Goal: Information Seeking & Learning: Learn about a topic

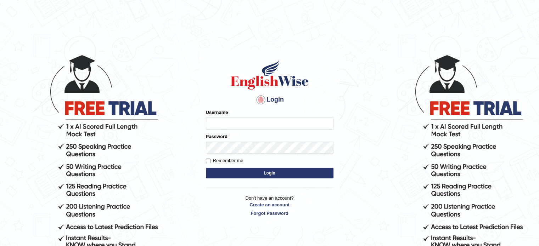
type input "tahseen"
click at [245, 174] on button "Login" at bounding box center [270, 173] width 128 height 11
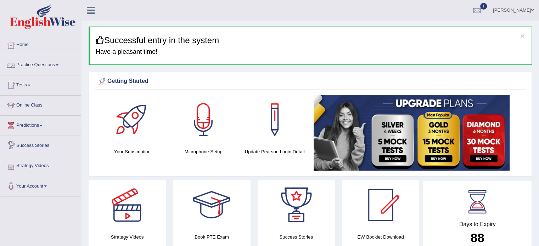
click at [62, 67] on link "Practice Questions" at bounding box center [40, 64] width 81 height 18
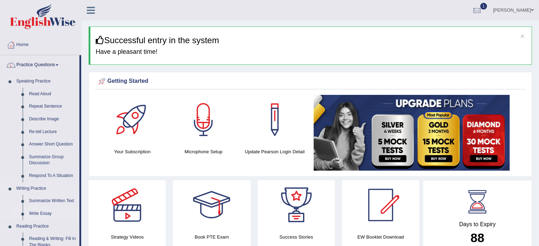
click at [46, 212] on link "Write Essay" at bounding box center [52, 214] width 53 height 13
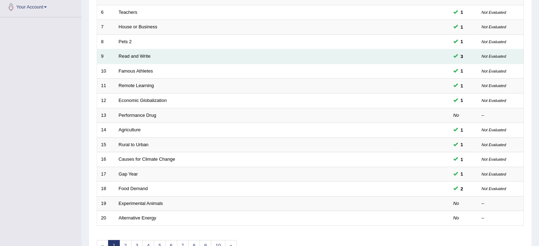
scroll to position [180, 0]
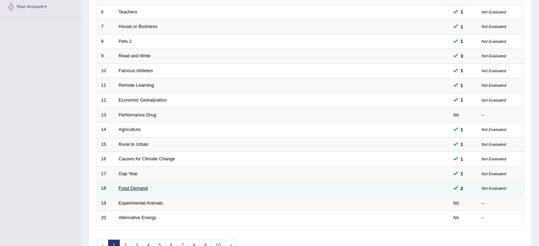
click at [137, 186] on link "Food Demand" at bounding box center [133, 188] width 29 height 5
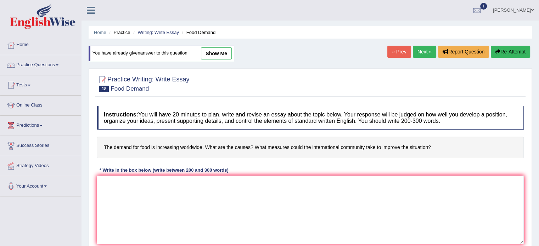
click at [222, 56] on link "show me" at bounding box center [216, 53] width 31 height 12
type textarea "In this current era of scientific and technological progress, we find ourselves…"
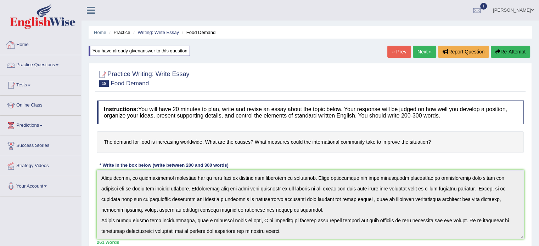
click at [60, 63] on link "Practice Questions" at bounding box center [40, 64] width 81 height 18
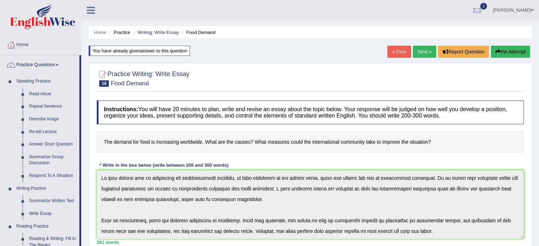
click at [58, 65] on span at bounding box center [57, 64] width 3 height 1
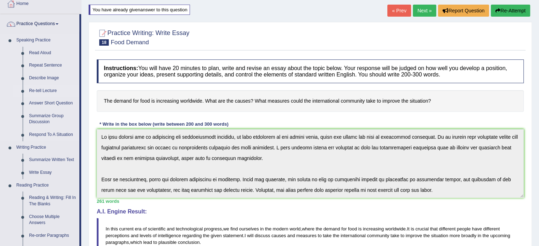
scroll to position [41, 0]
click at [37, 170] on link "Write Essay" at bounding box center [52, 173] width 53 height 13
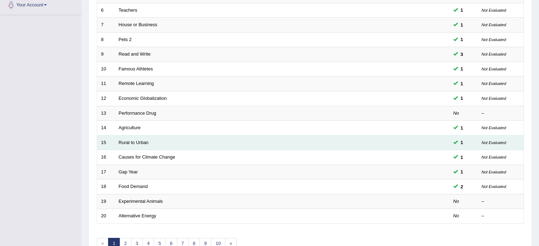
scroll to position [221, 0]
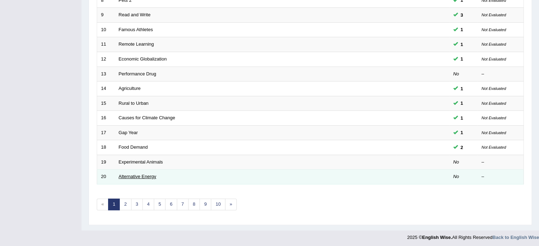
click at [145, 175] on link "Alternative Energy" at bounding box center [138, 176] width 38 height 5
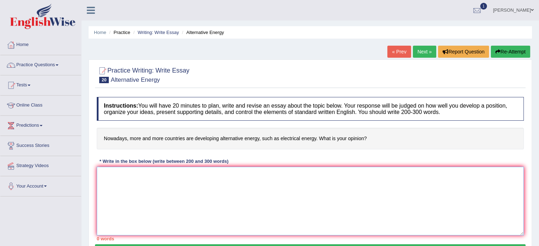
click at [109, 194] on textarea at bounding box center [310, 201] width 427 height 69
paste textarea "In this current era of scientific and technological progress, we find ourselves…"
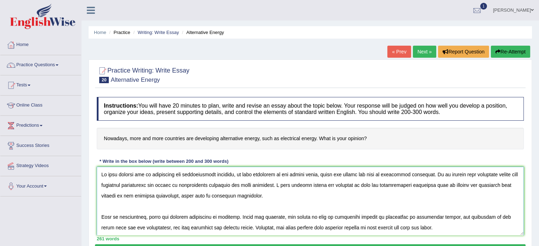
click at [339, 174] on textarea at bounding box center [310, 201] width 427 height 69
drag, startPoint x: 339, startPoint y: 174, endPoint x: 426, endPoint y: 171, distance: 86.5
click at [426, 171] on textarea at bounding box center [310, 201] width 427 height 69
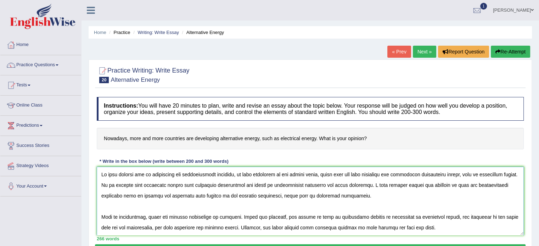
drag, startPoint x: 401, startPoint y: 186, endPoint x: 188, endPoint y: 196, distance: 212.8
click at [188, 196] on textarea at bounding box center [310, 201] width 427 height 69
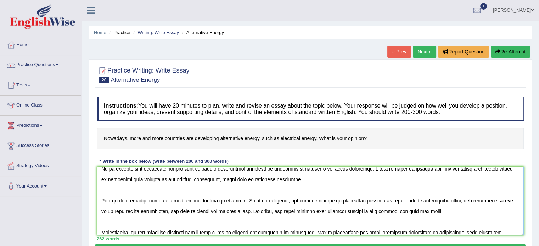
scroll to position [17, 0]
drag, startPoint x: 283, startPoint y: 199, endPoint x: 237, endPoint y: 212, distance: 47.6
click at [237, 212] on textarea at bounding box center [310, 201] width 427 height 69
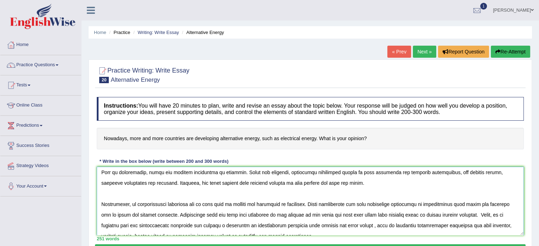
scroll to position [44, 0]
click at [511, 174] on textarea at bounding box center [310, 201] width 427 height 69
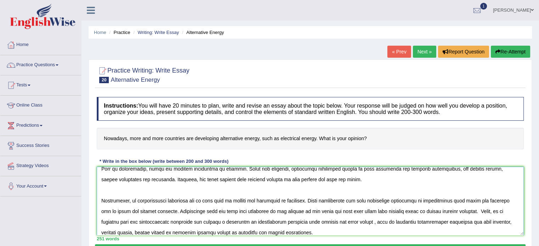
scroll to position [47, 0]
drag, startPoint x: 274, startPoint y: 180, endPoint x: 347, endPoint y: 179, distance: 73.0
click at [347, 179] on textarea at bounding box center [310, 201] width 427 height 69
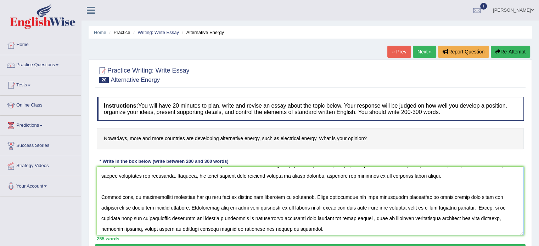
scroll to position [52, 0]
drag, startPoint x: 131, startPoint y: 194, endPoint x: 306, endPoint y: 200, distance: 174.8
click at [306, 200] on textarea at bounding box center [310, 201] width 427 height 69
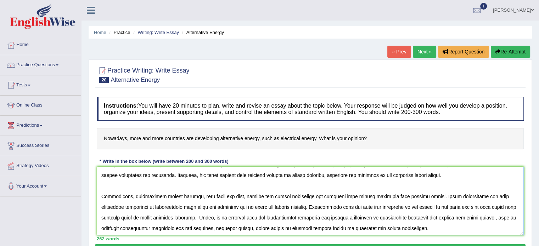
scroll to position [74, 0]
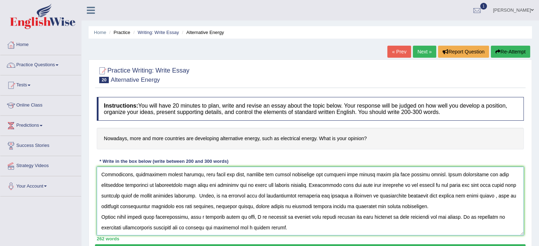
drag, startPoint x: 264, startPoint y: 218, endPoint x: 337, endPoint y: 207, distance: 73.4
click at [337, 207] on textarea at bounding box center [310, 201] width 427 height 69
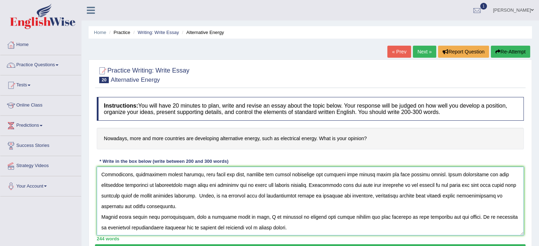
click at [211, 213] on textarea at bounding box center [310, 201] width 427 height 69
click at [198, 199] on textarea at bounding box center [310, 201] width 427 height 69
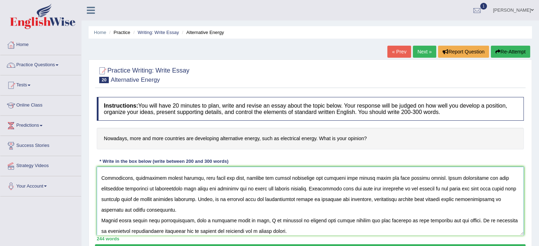
scroll to position [71, 0]
click at [467, 201] on textarea at bounding box center [310, 201] width 427 height 69
click at [491, 206] on textarea at bounding box center [310, 201] width 427 height 69
click at [489, 199] on textarea at bounding box center [310, 201] width 427 height 69
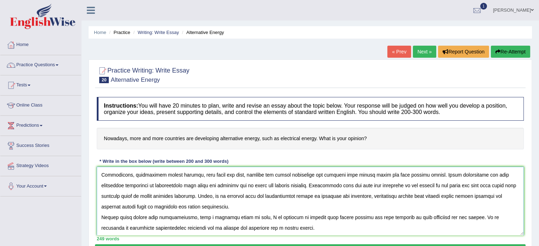
drag, startPoint x: 352, startPoint y: 218, endPoint x: 380, endPoint y: 220, distance: 28.5
click at [380, 220] on textarea at bounding box center [310, 201] width 427 height 69
click at [124, 231] on textarea at bounding box center [310, 201] width 427 height 69
click at [126, 230] on textarea at bounding box center [310, 201] width 427 height 69
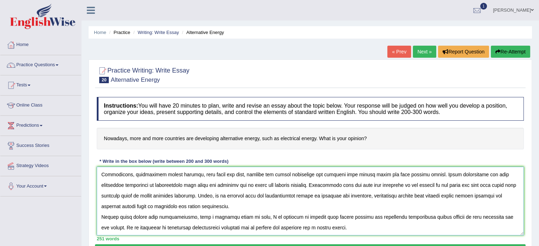
drag, startPoint x: 162, startPoint y: 229, endPoint x: 215, endPoint y: 233, distance: 53.4
click at [215, 233] on textarea at bounding box center [310, 201] width 427 height 69
click at [216, 230] on textarea at bounding box center [310, 201] width 427 height 69
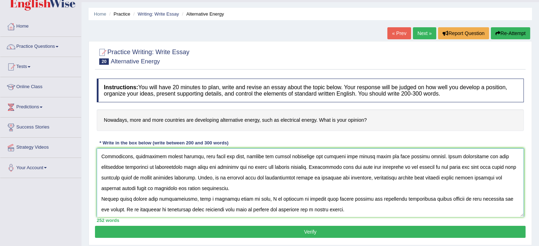
scroll to position [18, 0]
type textarea "In this current era of scientific and technological progress, we find ourselves…"
click at [250, 232] on button "Verify" at bounding box center [310, 232] width 430 height 12
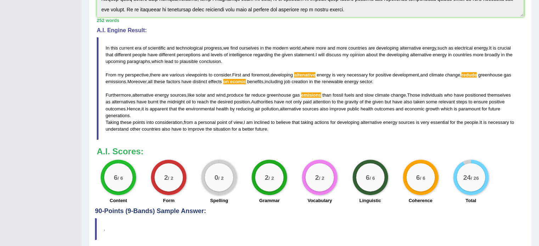
scroll to position [0, 0]
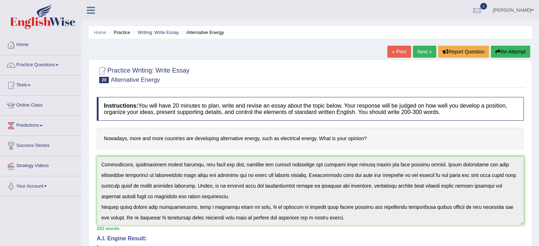
click at [506, 51] on button "Re-Attempt" at bounding box center [510, 52] width 39 height 12
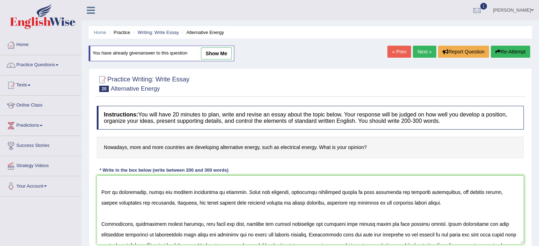
scroll to position [35, 0]
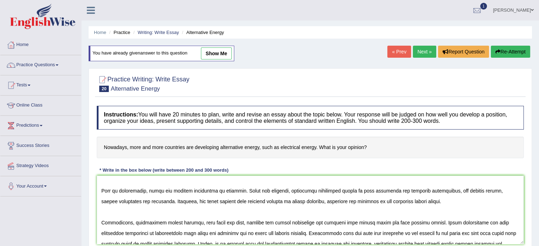
click at [321, 194] on textarea at bounding box center [310, 210] width 427 height 69
click at [503, 193] on textarea at bounding box center [310, 210] width 427 height 69
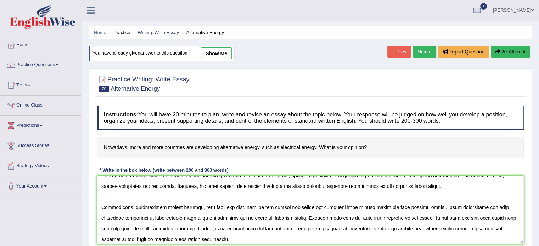
scroll to position [74, 0]
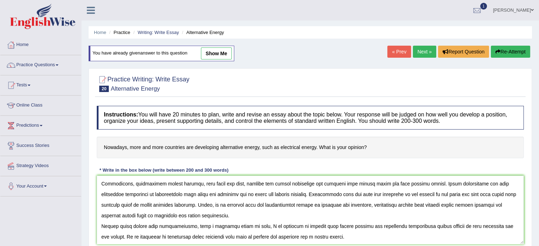
click at [327, 186] on textarea at bounding box center [310, 210] width 427 height 69
click at [326, 186] on textarea at bounding box center [310, 210] width 427 height 69
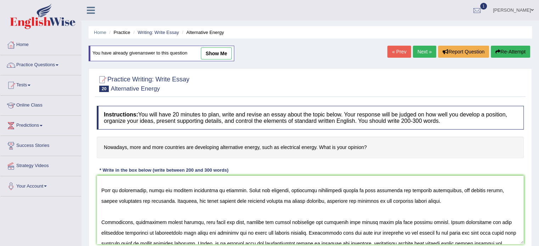
scroll to position [35, 0]
click at [286, 205] on textarea at bounding box center [310, 210] width 427 height 69
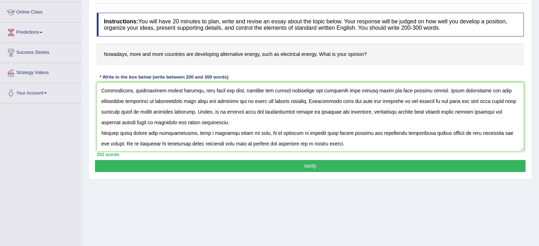
scroll to position [126, 0]
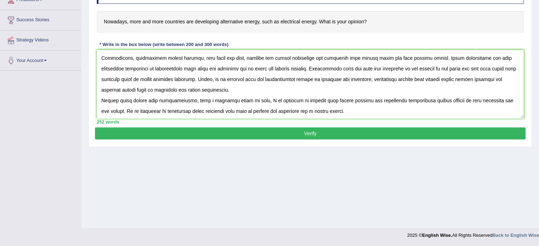
type textarea "In this current era of scientific and technological progress, we find ourselves…"
click at [298, 134] on button "Verify" at bounding box center [310, 134] width 430 height 12
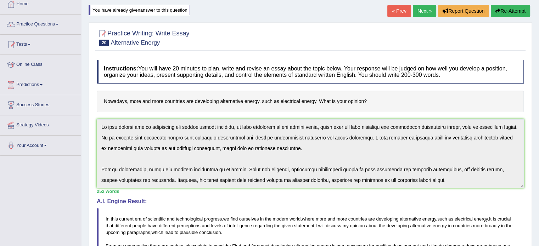
scroll to position [0, 0]
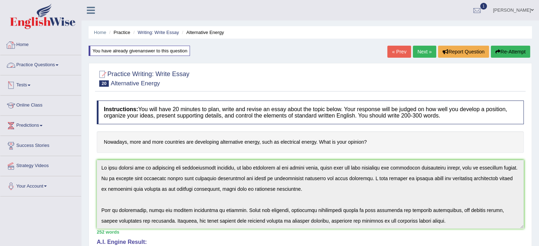
click at [60, 66] on link "Practice Questions" at bounding box center [40, 64] width 81 height 18
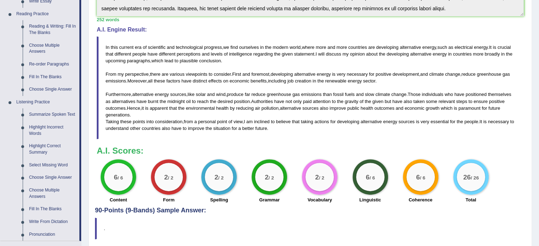
scroll to position [213, 0]
click at [56, 113] on link "Summarize Spoken Text" at bounding box center [52, 114] width 53 height 13
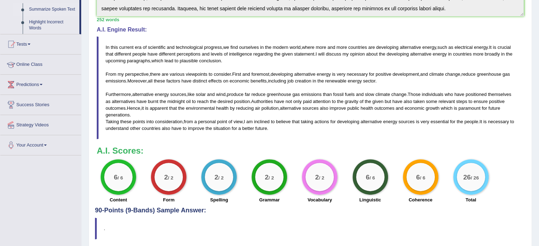
scroll to position [169, 0]
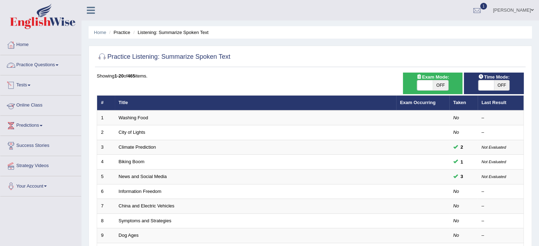
click at [56, 66] on link "Practice Questions" at bounding box center [40, 64] width 81 height 18
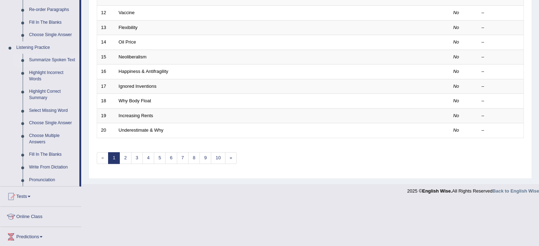
scroll to position [279, 0]
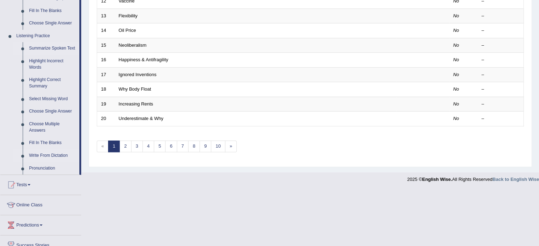
click at [47, 154] on link "Write From Dictation" at bounding box center [52, 156] width 53 height 13
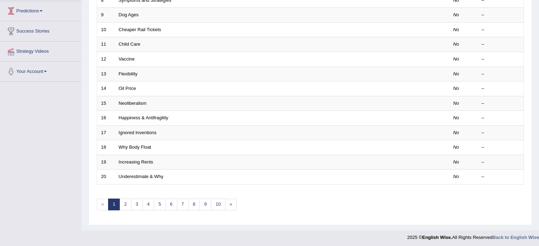
scroll to position [141, 0]
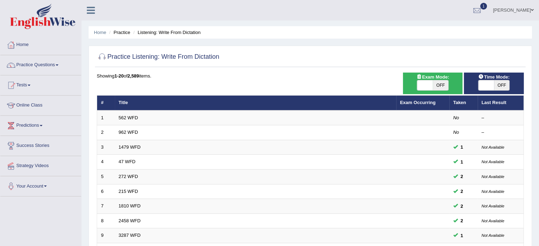
click at [493, 88] on span at bounding box center [486, 85] width 16 height 10
click at [489, 88] on span at bounding box center [486, 85] width 16 height 10
checkbox input "true"
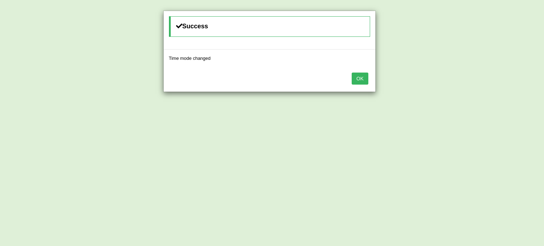
click at [359, 81] on button "OK" at bounding box center [360, 79] width 16 height 12
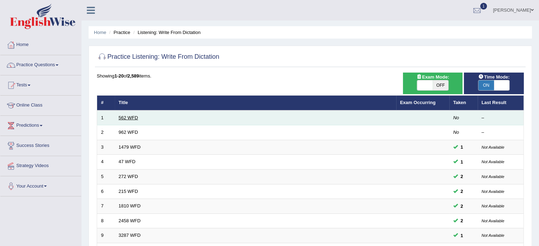
click at [132, 117] on link "562 WFD" at bounding box center [128, 117] width 19 height 5
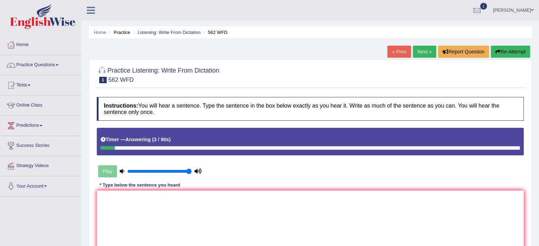
click at [514, 54] on button "Re-Attempt" at bounding box center [510, 52] width 39 height 12
click at [349, 229] on textarea at bounding box center [310, 225] width 427 height 69
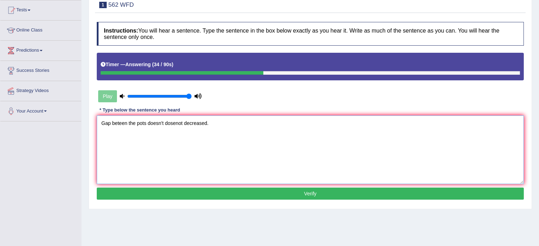
scroll to position [76, 0]
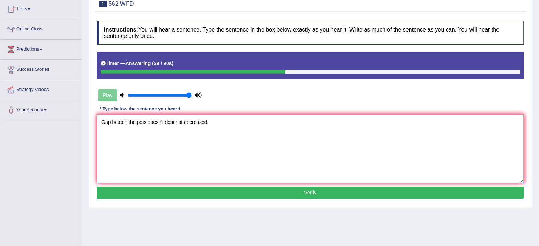
type textarea "Gap beteen the pots doesn't dosenot decreased."
click at [197, 191] on button "Verify" at bounding box center [310, 193] width 427 height 12
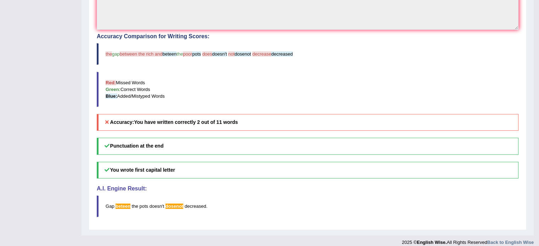
scroll to position [232, 0]
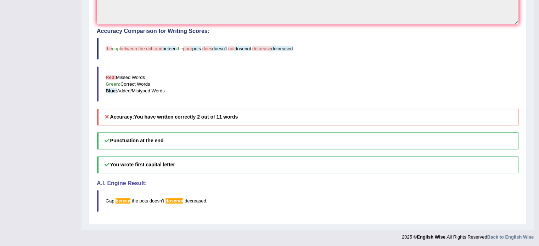
click at [245, 116] on h5 "Accuracy: You have written correctly 2 out of 11 words" at bounding box center [308, 117] width 422 height 17
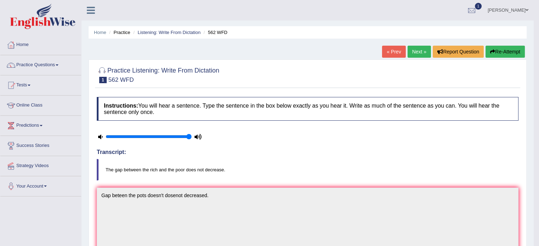
click at [492, 51] on icon "button" at bounding box center [492, 51] width 5 height 5
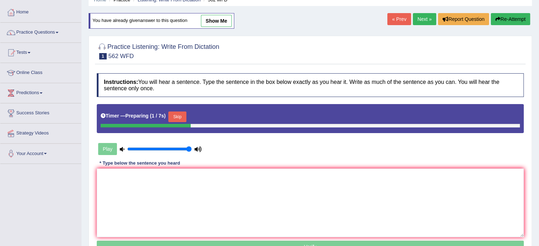
scroll to position [32, 0]
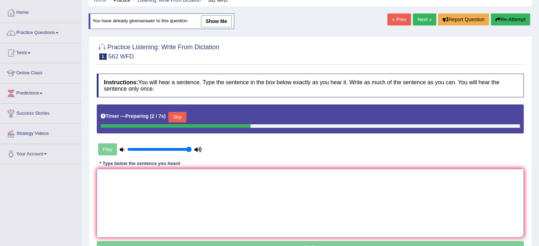
click at [303, 202] on textarea at bounding box center [310, 203] width 427 height 69
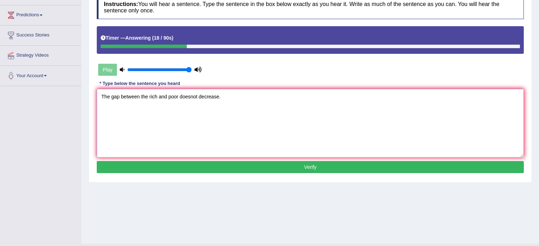
scroll to position [111, 0]
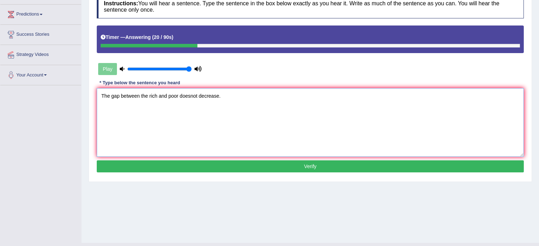
type textarea "The gap between the rich and poor doesnot decrease."
click at [237, 164] on button "Verify" at bounding box center [310, 166] width 427 height 12
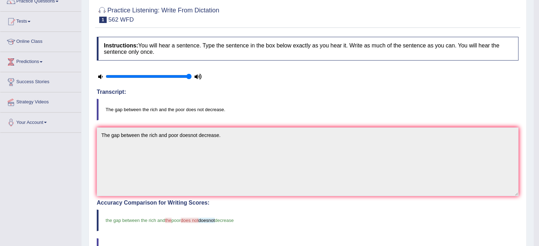
scroll to position [0, 0]
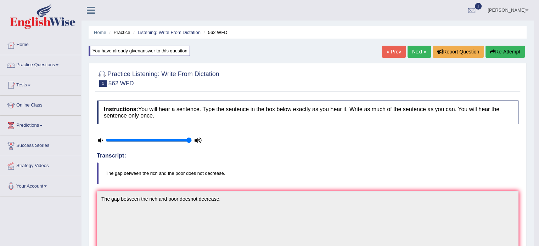
click at [412, 49] on link "Next »" at bounding box center [418, 52] width 23 height 12
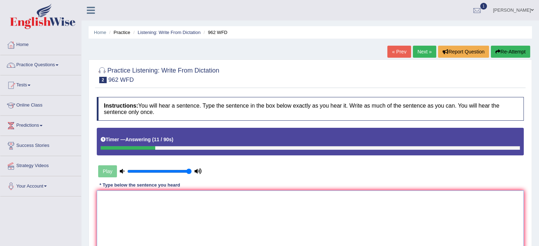
click at [278, 210] on textarea at bounding box center [310, 225] width 427 height 69
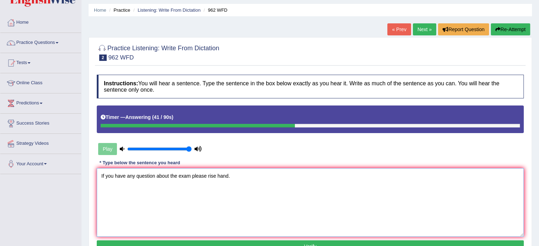
scroll to position [29, 0]
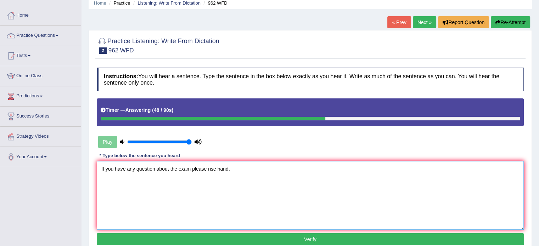
type textarea "If you have any question about the exam please rise hand."
click at [266, 243] on button "Verify" at bounding box center [310, 239] width 427 height 12
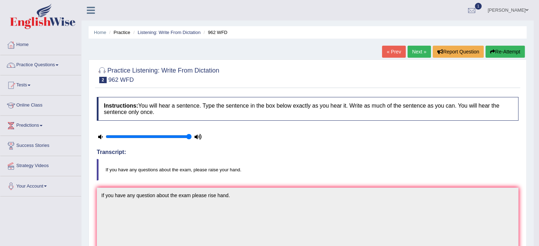
scroll to position [0, 0]
click at [507, 53] on button "Re-Attempt" at bounding box center [504, 52] width 39 height 12
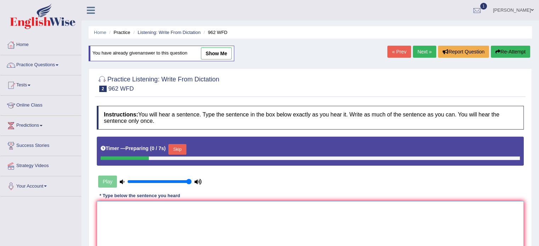
click at [288, 205] on textarea at bounding box center [310, 235] width 427 height 69
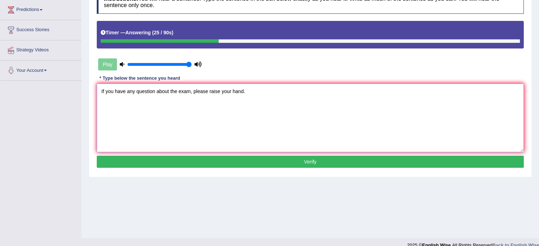
scroll to position [116, 0]
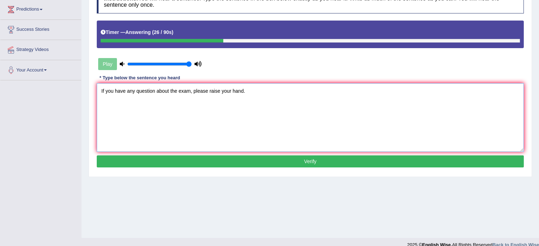
type textarea "If you have any question about the exam, please raise your hand."
click at [317, 161] on button "Verify" at bounding box center [310, 162] width 427 height 12
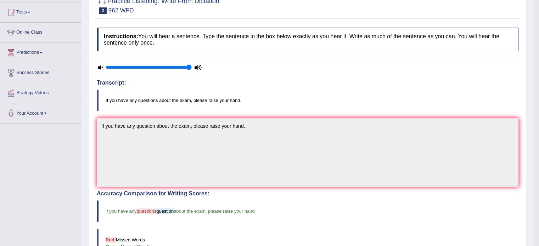
scroll to position [26, 0]
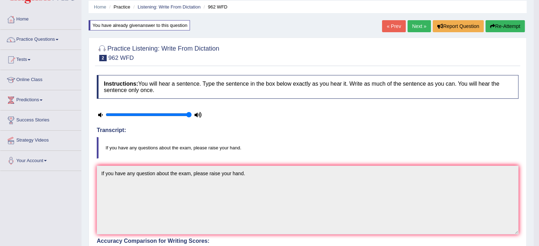
click at [412, 29] on link "Next »" at bounding box center [418, 26] width 23 height 12
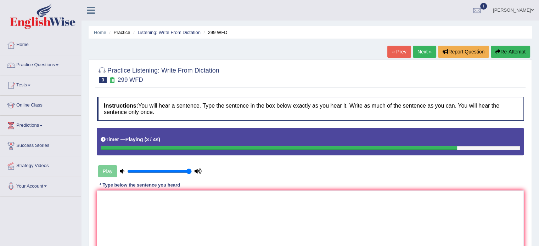
click at [508, 47] on button "Re-Attempt" at bounding box center [510, 52] width 39 height 12
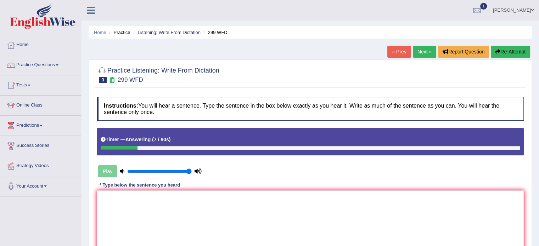
click at [500, 47] on button "Re-Attempt" at bounding box center [510, 52] width 39 height 12
drag, startPoint x: 496, startPoint y: 60, endPoint x: 500, endPoint y: 54, distance: 6.9
click at [500, 54] on div "Home Practice Listening: Write From Dictation 299 WFD « Prev Next » Report Ques…" at bounding box center [309, 177] width 457 height 354
click at [500, 54] on button "Re-Attempt" at bounding box center [510, 52] width 39 height 12
click at [293, 225] on textarea at bounding box center [310, 225] width 427 height 69
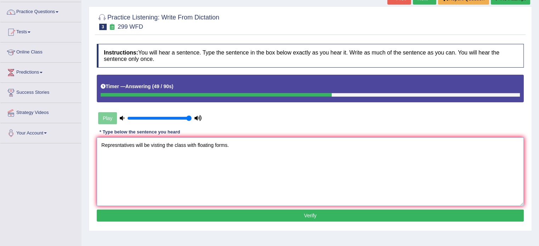
scroll to position [53, 0]
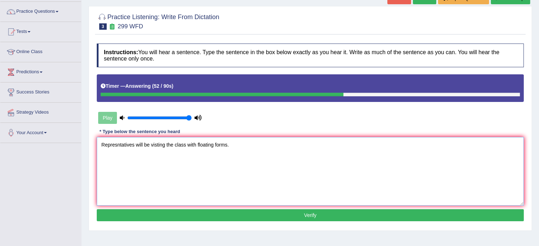
click at [185, 147] on textarea "Represntatives will be visting the class with floating forms." at bounding box center [310, 171] width 427 height 69
type textarea "Represntatives will be visting the class classes with floating forms."
click at [176, 214] on button "Verify" at bounding box center [310, 215] width 427 height 12
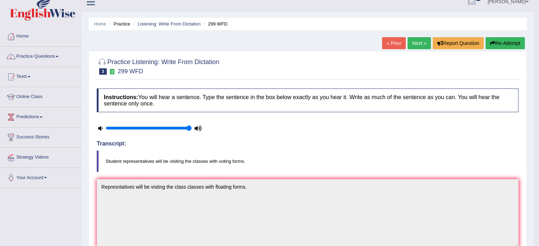
scroll to position [0, 0]
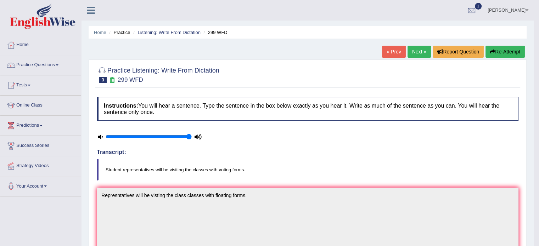
click at [506, 49] on button "Re-Attempt" at bounding box center [504, 52] width 39 height 12
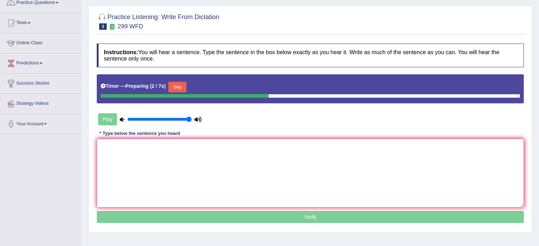
click at [141, 174] on textarea at bounding box center [310, 173] width 427 height 69
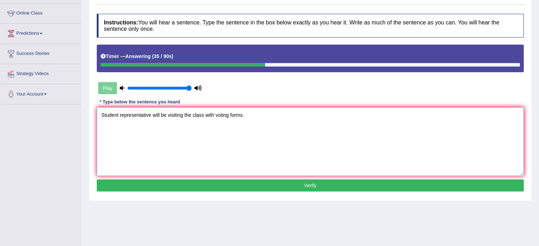
scroll to position [94, 0]
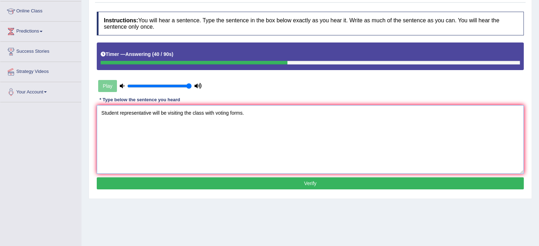
click at [153, 112] on textarea "Student representative will be visiting the class with voting forms." at bounding box center [310, 139] width 427 height 69
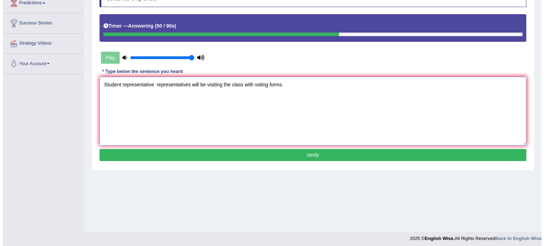
scroll to position [126, 0]
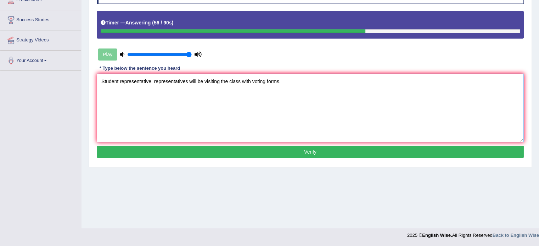
type textarea "Student representative representatives will be visiting the class with voting f…"
click at [210, 146] on button "Verify" at bounding box center [310, 152] width 427 height 12
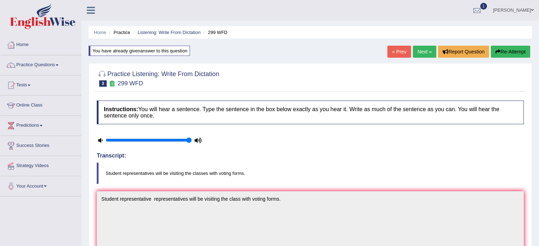
scroll to position [0, 0]
click at [423, 49] on link "Next »" at bounding box center [424, 52] width 23 height 12
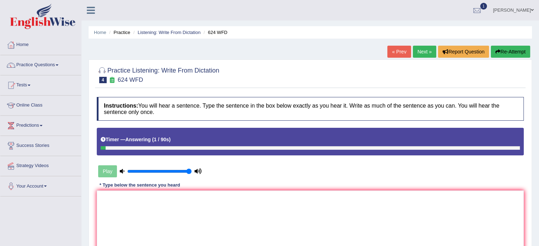
click at [510, 47] on button "Re-Attempt" at bounding box center [510, 52] width 39 height 12
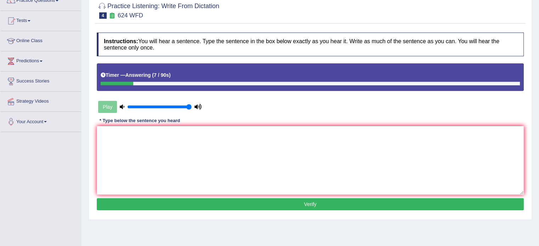
scroll to position [65, 0]
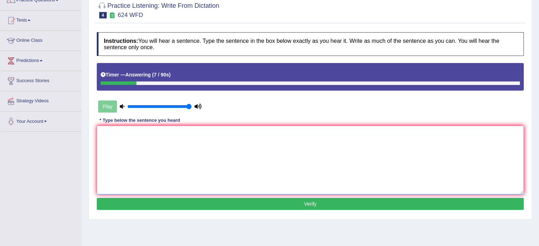
click at [330, 185] on textarea at bounding box center [310, 160] width 427 height 69
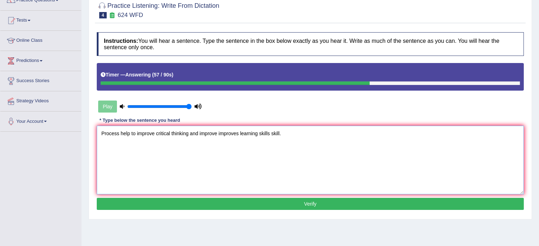
type textarea "Process help to improve critical thinking and improve improves learning skills …"
click at [272, 201] on button "Verify" at bounding box center [310, 204] width 427 height 12
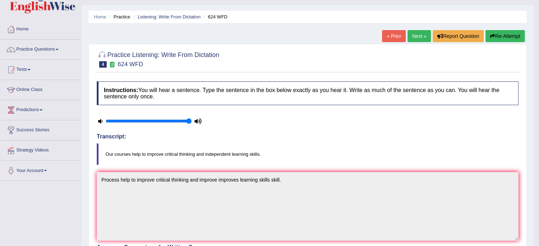
scroll to position [0, 0]
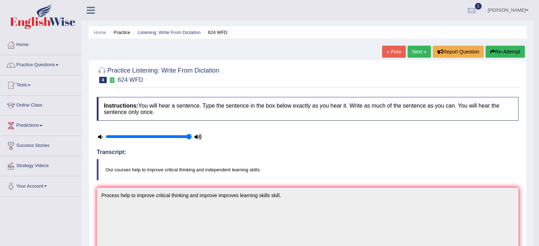
click at [510, 50] on button "Re-Attempt" at bounding box center [504, 52] width 39 height 12
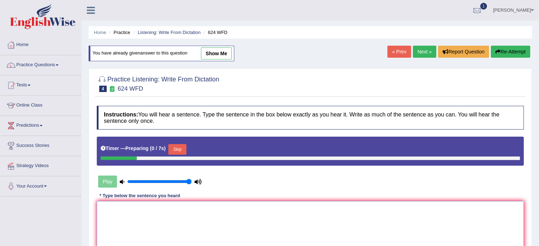
click at [315, 221] on textarea at bounding box center [310, 235] width 427 height 69
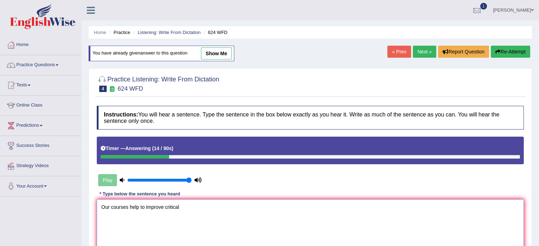
click at [165, 207] on textarea "Our courses help to improve critical" at bounding box center [310, 233] width 427 height 69
click at [206, 217] on textarea "Our courses help to improve improves critical" at bounding box center [310, 233] width 427 height 69
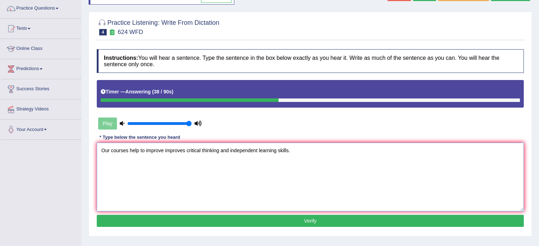
scroll to position [66, 0]
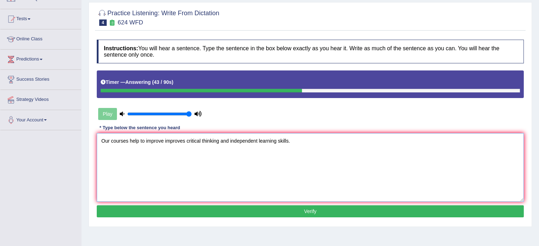
type textarea "Our courses help to improve improves critical thinking and independent learning…"
click at [192, 209] on button "Verify" at bounding box center [310, 211] width 427 height 12
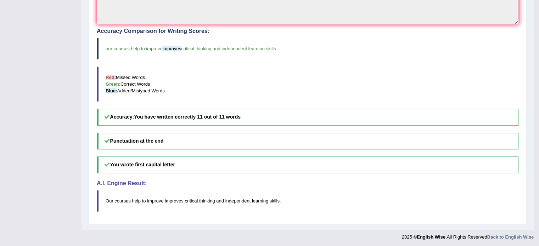
scroll to position [0, 0]
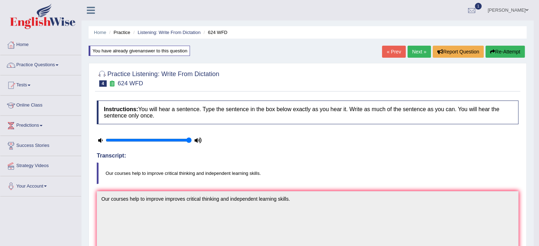
click at [408, 53] on link "Next »" at bounding box center [418, 52] width 23 height 12
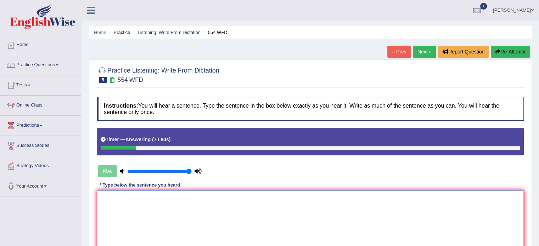
click at [300, 226] on textarea at bounding box center [310, 225] width 427 height 69
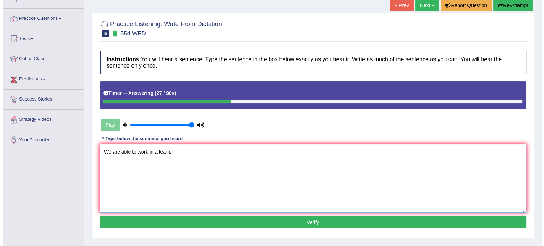
scroll to position [50, 0]
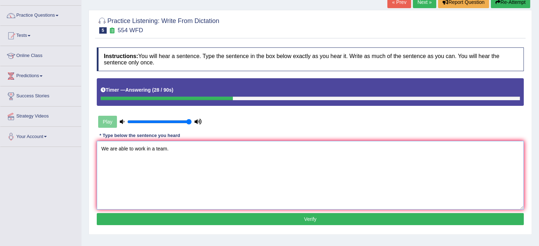
type textarea "We are able to work in a team."
click at [200, 216] on button "Verify" at bounding box center [310, 219] width 427 height 12
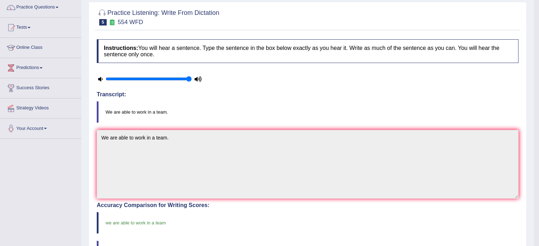
scroll to position [0, 0]
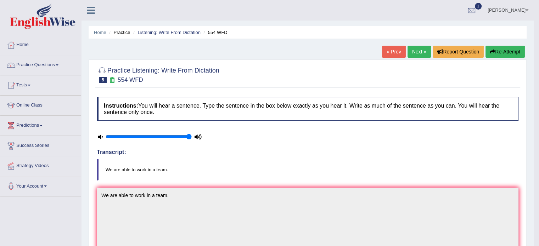
click at [420, 49] on link "Next »" at bounding box center [418, 52] width 23 height 12
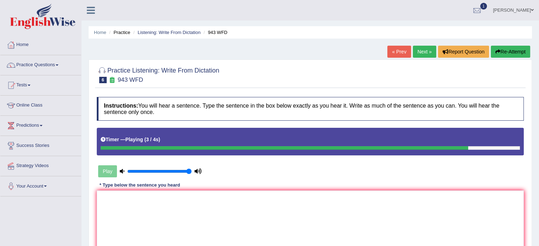
click at [502, 55] on button "Re-Attempt" at bounding box center [510, 52] width 39 height 12
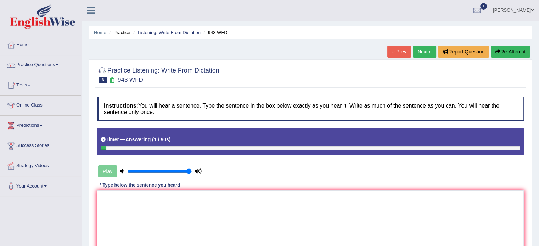
click at [502, 55] on button "Re-Attempt" at bounding box center [510, 52] width 39 height 12
click at [512, 50] on button "Re-Attempt" at bounding box center [510, 52] width 39 height 12
click at [348, 214] on textarea at bounding box center [310, 225] width 427 height 69
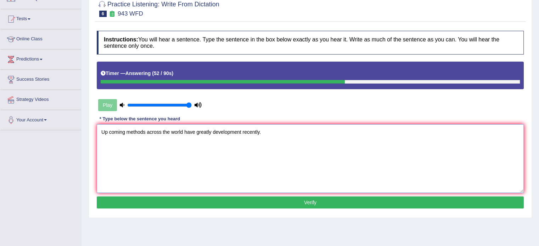
scroll to position [67, 0]
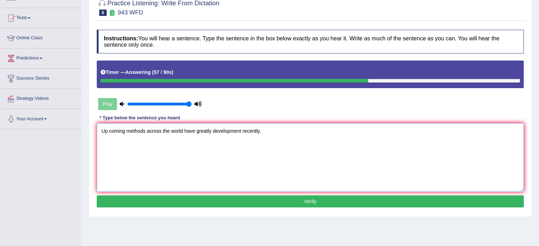
type textarea "Up coming methods across the world have greatly development recently."
click at [239, 204] on button "Verify" at bounding box center [310, 202] width 427 height 12
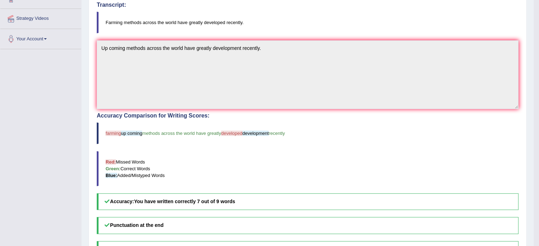
scroll to position [0, 0]
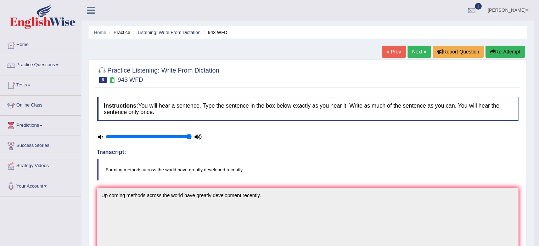
click at [404, 52] on div "« Prev Next » Report Question Re-Attempt" at bounding box center [454, 53] width 145 height 14
click at [410, 51] on link "Next »" at bounding box center [418, 52] width 23 height 12
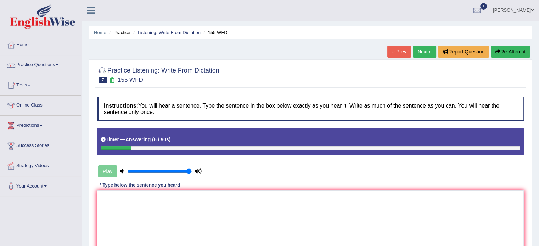
click at [510, 54] on button "Re-Attempt" at bounding box center [510, 52] width 39 height 12
click at [365, 191] on textarea at bounding box center [310, 225] width 427 height 69
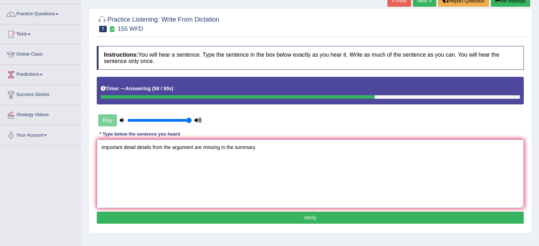
scroll to position [52, 0]
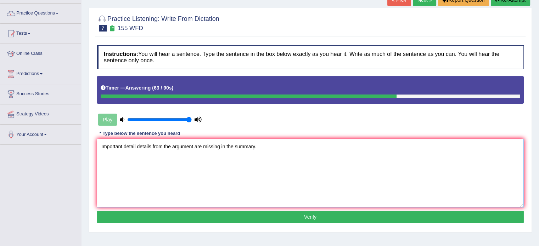
type textarea "Important detail details from the argument are missing in the summary."
click at [239, 219] on button "Verify" at bounding box center [310, 217] width 427 height 12
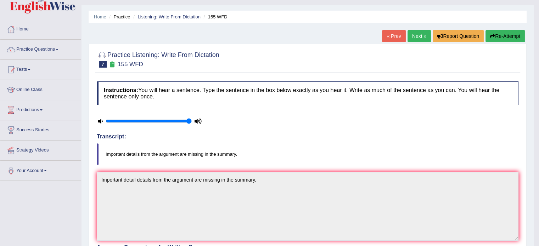
scroll to position [8, 0]
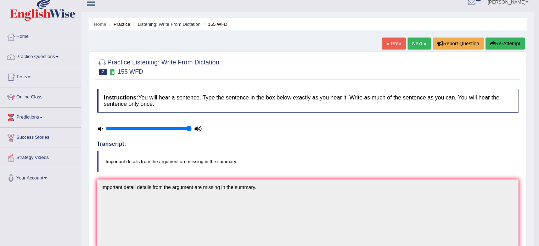
click at [415, 47] on link "Next »" at bounding box center [418, 44] width 23 height 12
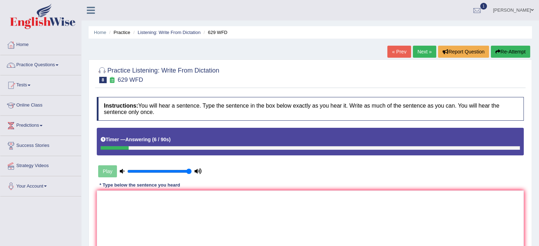
click at [512, 52] on button "Re-Attempt" at bounding box center [510, 52] width 39 height 12
click at [396, 224] on textarea at bounding box center [310, 225] width 427 height 69
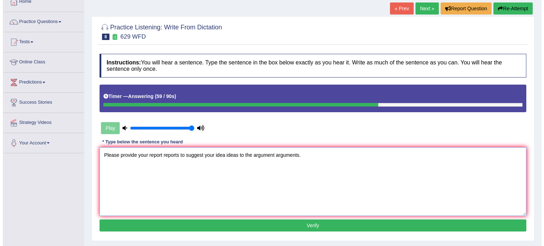
scroll to position [54, 0]
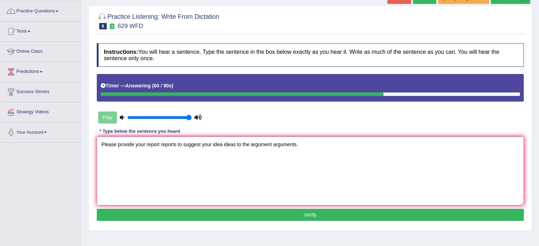
type textarea "Please provide your report reports to suggest your idea ideas to the argument a…"
click at [278, 215] on button "Verify" at bounding box center [310, 215] width 427 height 12
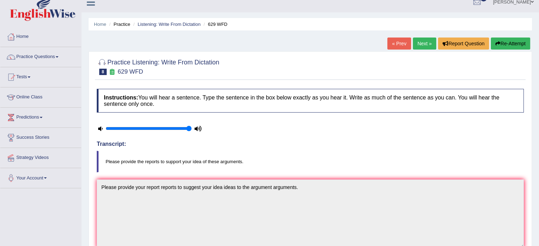
scroll to position [0, 0]
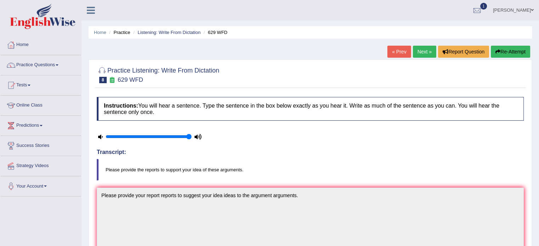
click at [508, 51] on button "Re-Attempt" at bounding box center [510, 52] width 39 height 12
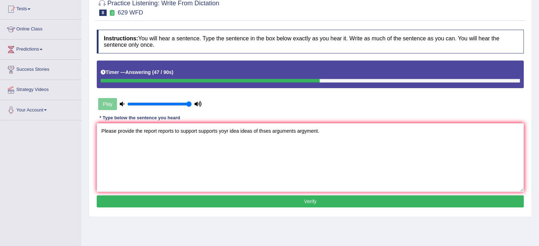
click at [308, 136] on textarea "Please provide the report reports to support supports yoyr idea ideas of thses …" at bounding box center [310, 157] width 427 height 69
type textarea "Please provide the report reports to support supports yoyr idea ideas of thses …"
click at [283, 203] on button "Verify" at bounding box center [310, 202] width 427 height 12
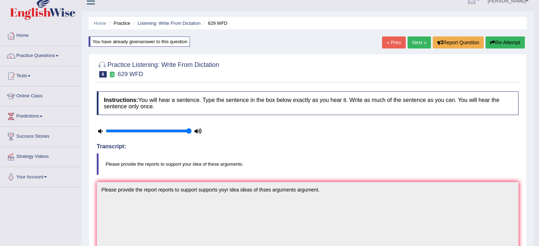
scroll to position [6, 0]
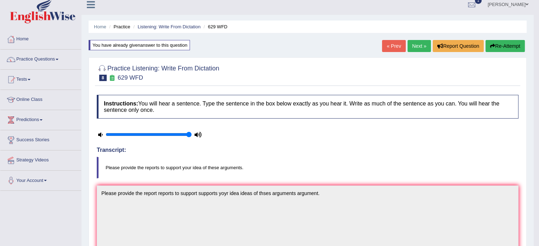
click at [512, 49] on button "Re-Attempt" at bounding box center [504, 46] width 39 height 12
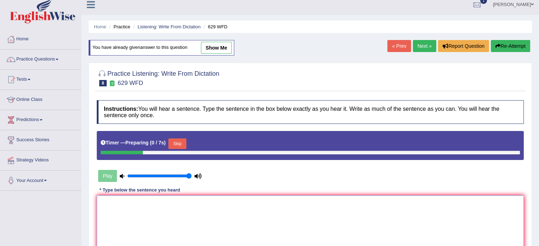
click at [264, 208] on textarea at bounding box center [310, 230] width 427 height 69
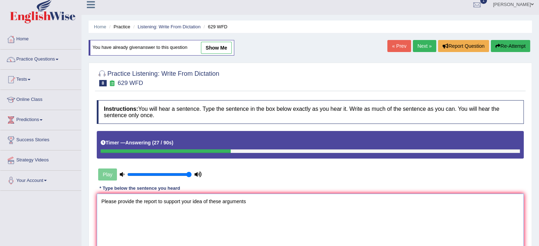
click at [134, 208] on textarea "Please provide the report to support your idea of these arguments" at bounding box center [310, 228] width 427 height 69
click at [158, 204] on textarea "Please provide the report to support your idea of these arguments" at bounding box center [310, 228] width 427 height 69
click at [198, 203] on textarea "Please provide the report reports to support your idea of these arguments" at bounding box center [310, 228] width 427 height 69
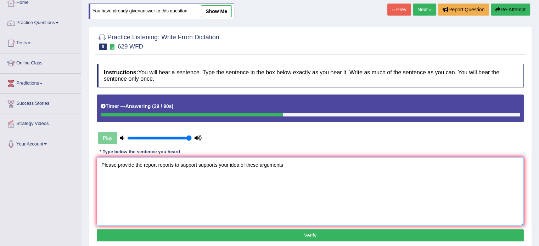
scroll to position [44, 0]
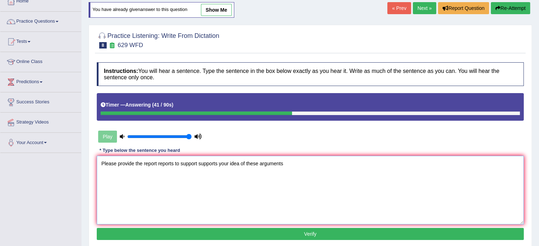
type textarea "Please provide the report reports to support supports your idea of these argume…"
click at [269, 229] on button "Verify" at bounding box center [310, 234] width 427 height 12
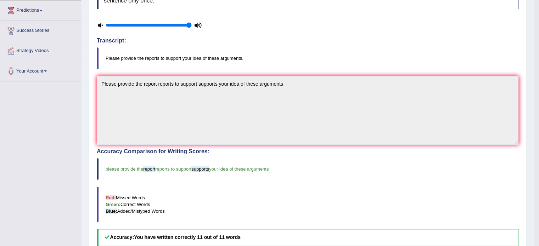
scroll to position [0, 0]
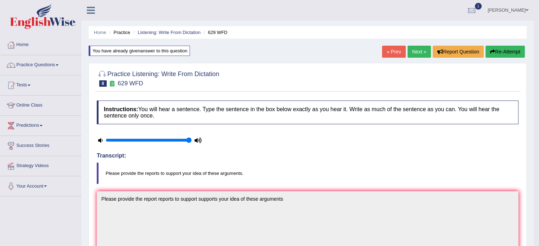
click at [419, 55] on link "Next »" at bounding box center [418, 52] width 23 height 12
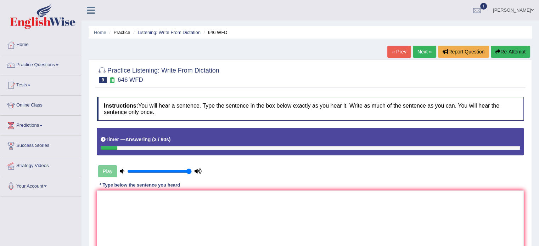
click at [519, 51] on button "Re-Attempt" at bounding box center [510, 52] width 39 height 12
click at [323, 198] on textarea at bounding box center [310, 225] width 427 height 69
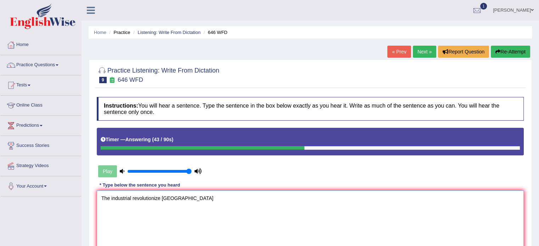
click at [162, 201] on textarea "The industrial revolutionize [GEOGRAPHIC_DATA]" at bounding box center [310, 225] width 427 height 69
click at [163, 203] on textarea "The industrial revolutionize [GEOGRAPHIC_DATA]" at bounding box center [310, 225] width 427 height 69
click at [198, 202] on textarea "The industrial revolutionize Europe" at bounding box center [310, 225] width 427 height 69
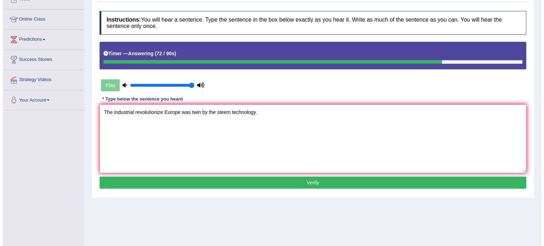
scroll to position [92, 0]
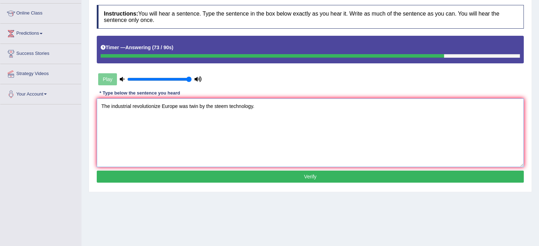
type textarea "The industrial revolutionize Europe was twin by the steem technology."
click at [202, 177] on button "Verify" at bounding box center [310, 177] width 427 height 12
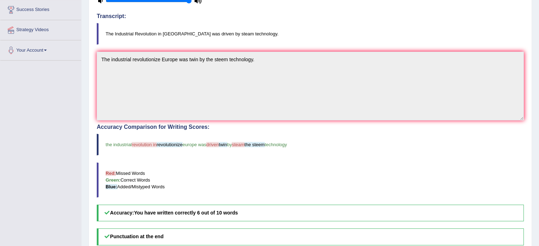
scroll to position [0, 0]
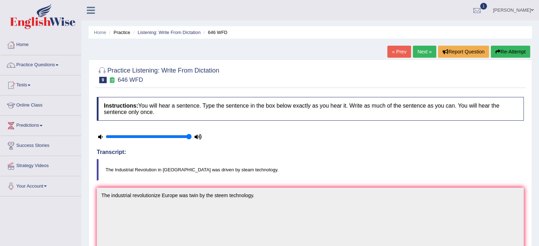
click at [428, 49] on link "Next »" at bounding box center [424, 52] width 23 height 12
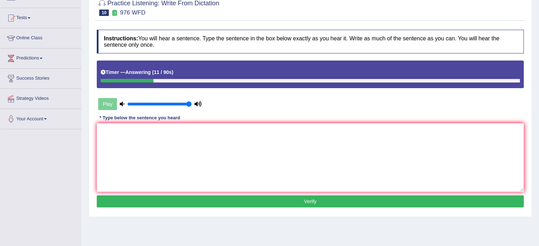
scroll to position [68, 0]
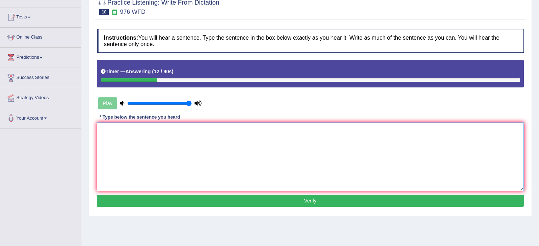
click at [290, 164] on textarea at bounding box center [310, 157] width 427 height 69
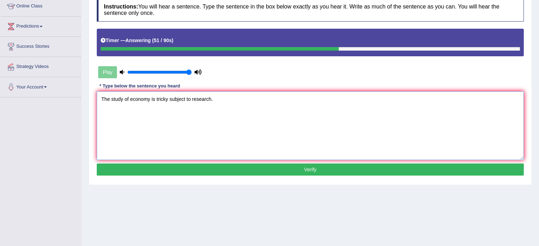
scroll to position [99, 0]
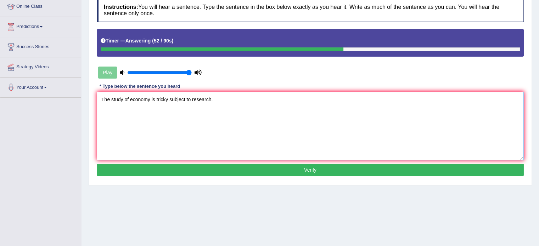
type textarea "The study of economy is tricky subject to research."
click at [264, 169] on button "Verify" at bounding box center [310, 170] width 427 height 12
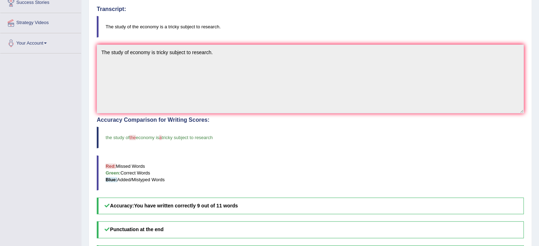
scroll to position [144, 0]
